Goal: Answer question/provide support

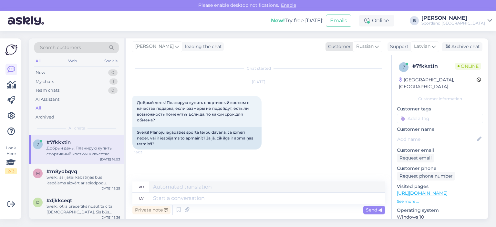
click at [365, 46] on span "Russian" at bounding box center [364, 46] width 17 height 7
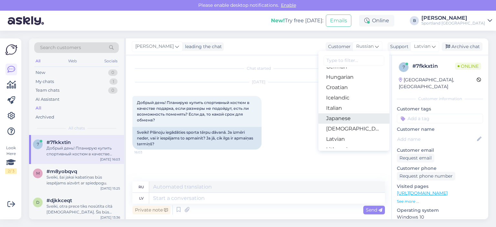
scroll to position [129, 0]
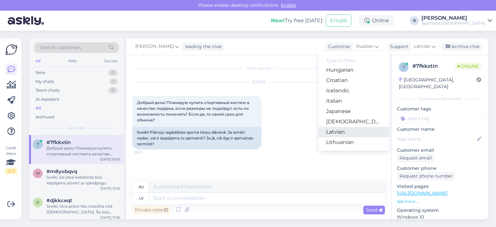
click at [337, 132] on link "Latvian" at bounding box center [353, 132] width 71 height 10
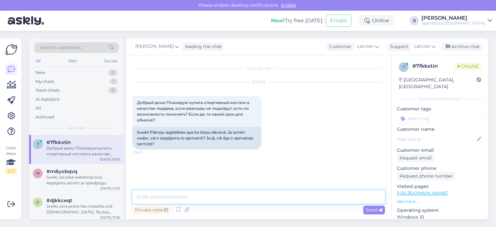
click at [227, 198] on textarea at bounding box center [258, 197] width 252 height 14
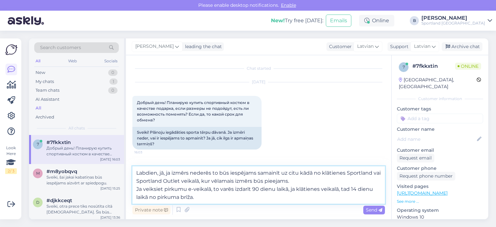
type textarea "Labdien, jā, ja izmērs nederēs to būs iespējams samainīt uz citu kādā no klātie…"
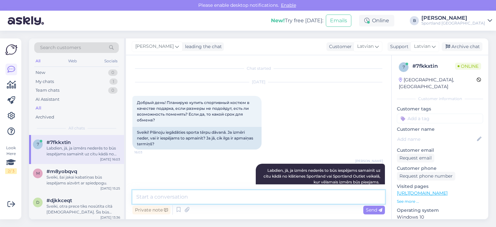
scroll to position [23, 0]
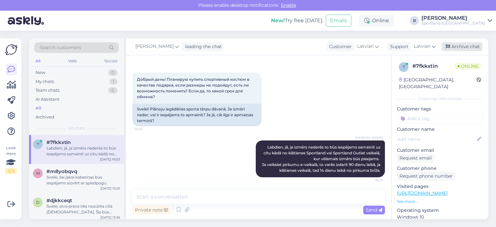
click at [478, 47] on div "Archive chat" at bounding box center [462, 46] width 41 height 9
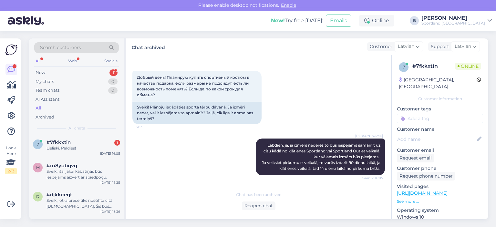
scroll to position [53, 0]
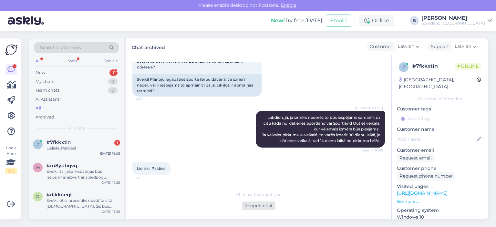
click at [262, 205] on div "Reopen chat" at bounding box center [259, 205] width 34 height 9
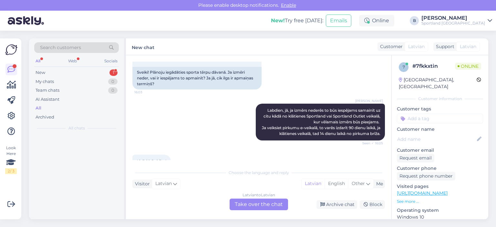
click at [262, 202] on div "Latvian to Latvian Take over the chat" at bounding box center [259, 205] width 58 height 12
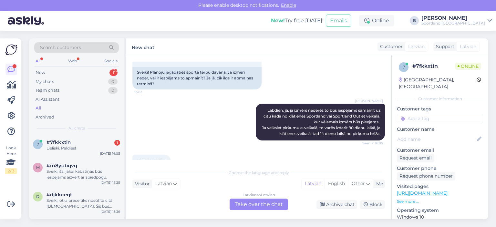
scroll to position [51, 0]
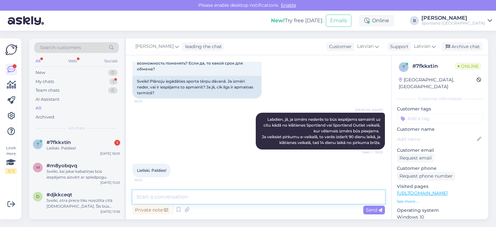
click at [262, 200] on textarea at bounding box center [258, 197] width 252 height 14
type textarea "Jauku Jums dienu! :)"
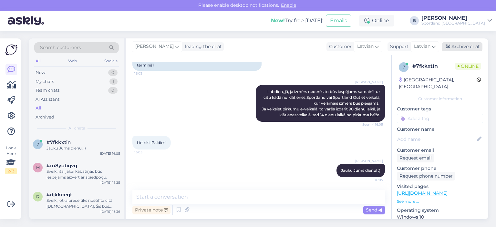
click at [460, 49] on div "Archive chat" at bounding box center [462, 46] width 41 height 9
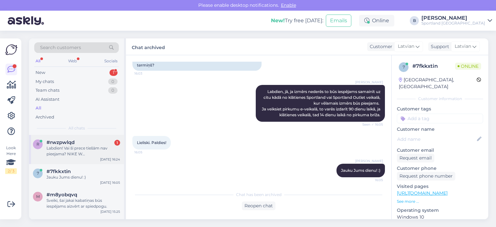
click at [71, 144] on span "#rwzpwlqd" at bounding box center [60, 142] width 28 height 6
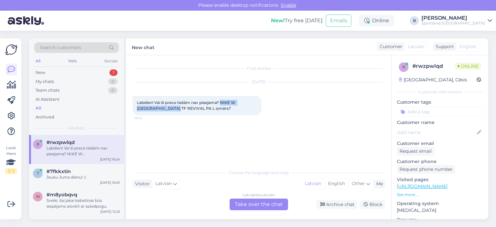
drag, startPoint x: 221, startPoint y: 102, endPoint x: 160, endPoint y: 109, distance: 62.1
click at [160, 109] on span "Labdien! Vai šī prece tiešām nav pieejama? NIKE W [GEOGRAPHIC_DATA] TF REVIVAL …" at bounding box center [186, 105] width 99 height 11
copy span "NIKE W [GEOGRAPHIC_DATA] TF REVIVAL PA"
click at [259, 207] on div "Latvian to Latvian Take over the chat" at bounding box center [259, 205] width 58 height 12
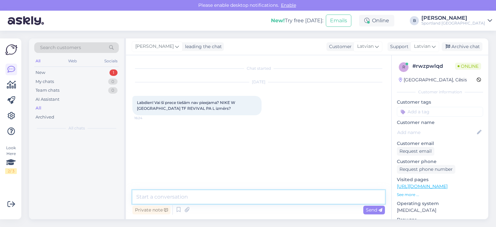
click at [242, 195] on textarea at bounding box center [258, 197] width 252 height 14
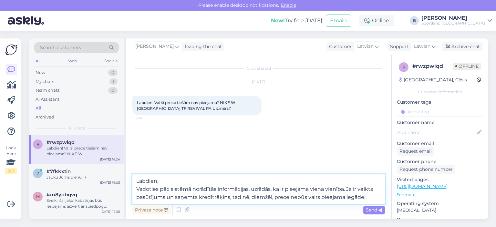
type textarea "Labdien, Vadoties pēc sistēmā norādītās informācijas, uzrādās, ka ir pieejama v…"
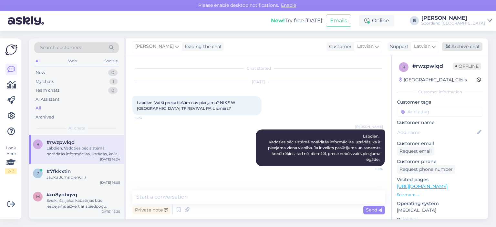
click at [461, 48] on div "Archive chat" at bounding box center [462, 46] width 41 height 9
